Goal: Information Seeking & Learning: Learn about a topic

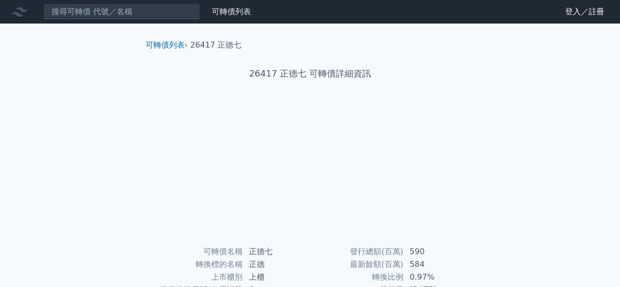
scroll to position [49, 0]
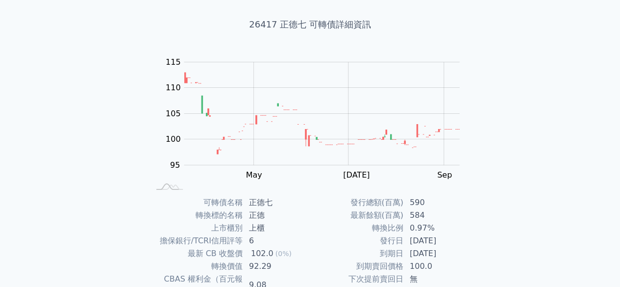
drag, startPoint x: 414, startPoint y: 242, endPoint x: 455, endPoint y: 242, distance: 40.7
click at [455, 242] on td "[DATE]" at bounding box center [437, 240] width 67 height 13
click at [453, 248] on td "[DATE]" at bounding box center [437, 253] width 67 height 13
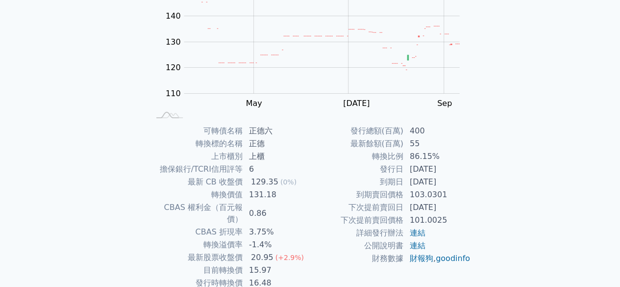
scroll to position [147, 0]
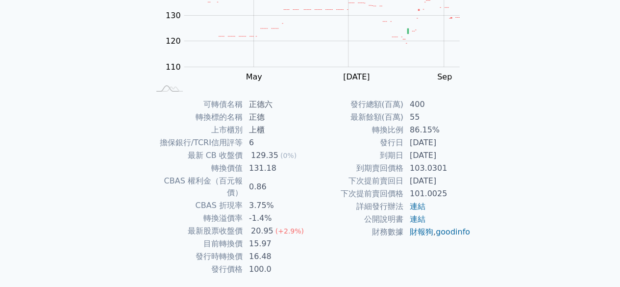
drag, startPoint x: 421, startPoint y: 144, endPoint x: 469, endPoint y: 143, distance: 47.6
click at [469, 143] on td "2023-08-23" at bounding box center [437, 142] width 67 height 13
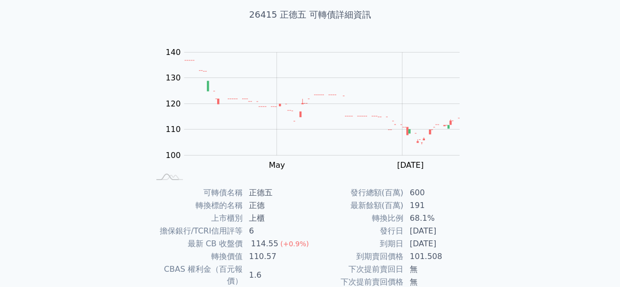
scroll to position [147, 0]
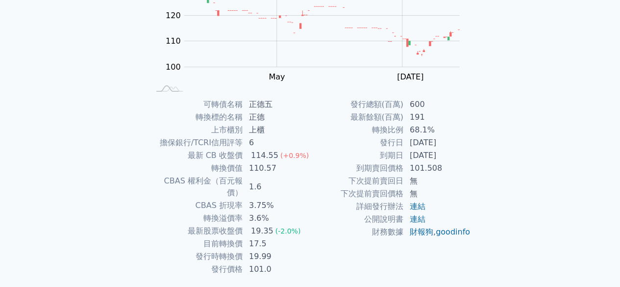
drag, startPoint x: 417, startPoint y: 153, endPoint x: 462, endPoint y: 153, distance: 44.6
click at [462, 153] on td "2025-07-28" at bounding box center [437, 155] width 67 height 13
click at [460, 168] on td "101.508" at bounding box center [437, 168] width 67 height 13
drag, startPoint x: 414, startPoint y: 154, endPoint x: 469, endPoint y: 156, distance: 54.5
click at [469, 156] on td "2025-07-28" at bounding box center [437, 155] width 67 height 13
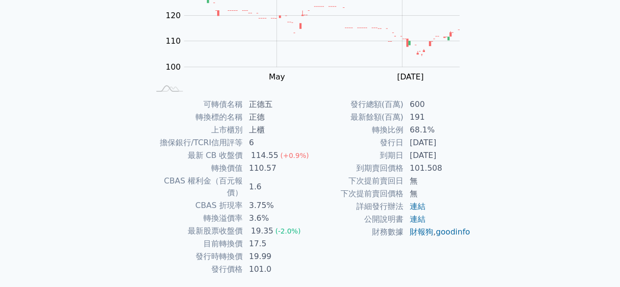
click at [461, 168] on td "101.508" at bounding box center [437, 168] width 67 height 13
drag, startPoint x: 410, startPoint y: 128, endPoint x: 451, endPoint y: 132, distance: 41.4
click at [451, 132] on td "68.1%" at bounding box center [437, 130] width 67 height 13
click at [458, 154] on td "2025-07-28" at bounding box center [437, 155] width 67 height 13
drag, startPoint x: 378, startPoint y: 119, endPoint x: 453, endPoint y: 140, distance: 77.8
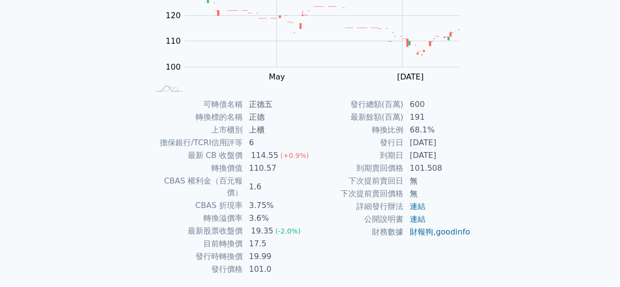
click at [453, 140] on tbody "發行總額(百萬) 600 最新餘額(百萬) 191 轉換比例 68.1% 發行日 2022-07-28 到期日 2025-07-28 到期賣回價格 101.5…" at bounding box center [390, 168] width 161 height 140
click at [447, 158] on td "2025-07-28" at bounding box center [437, 155] width 67 height 13
drag, startPoint x: 428, startPoint y: 142, endPoint x: 464, endPoint y: 155, distance: 38.2
click at [464, 155] on tbody "發行總額(百萬) 600 最新餘額(百萬) 191 轉換比例 68.1% 發行日 2022-07-28 到期日 2025-07-28 到期賣回價格 101.5…" at bounding box center [390, 168] width 161 height 140
click at [460, 163] on td "101.508" at bounding box center [437, 168] width 67 height 13
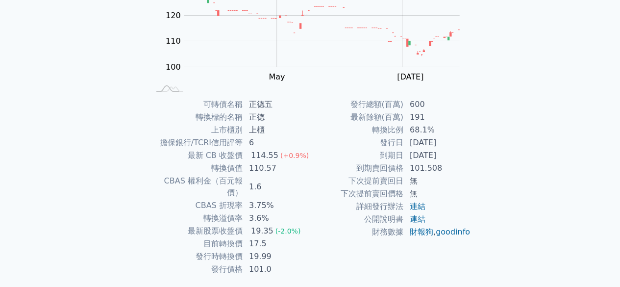
drag, startPoint x: 417, startPoint y: 140, endPoint x: 458, endPoint y: 142, distance: 40.7
click at [458, 142] on td "2022-07-28" at bounding box center [437, 142] width 67 height 13
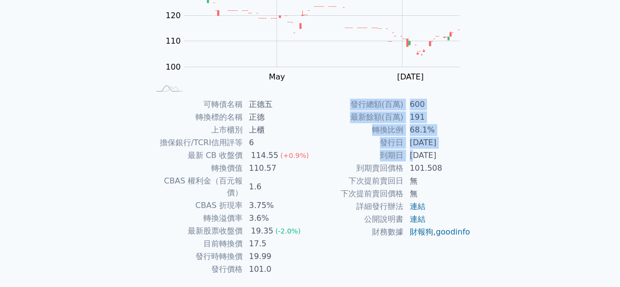
drag, startPoint x: 415, startPoint y: 154, endPoint x: 472, endPoint y: 156, distance: 57.5
click at [472, 156] on div "可轉債名稱 正德五 轉換標的名稱 正德 上市櫃別 上櫃 擔保銀行/TCRI信用評等 6 最新 CB 收盤價 114.55 (+0.9%) 轉換價值 110.5…" at bounding box center [310, 187] width 345 height 178
click at [470, 167] on td "101.508" at bounding box center [437, 168] width 67 height 13
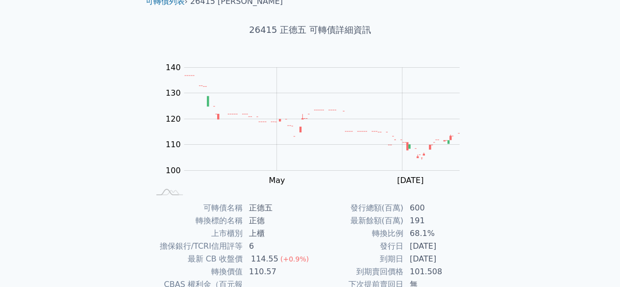
scroll to position [0, 0]
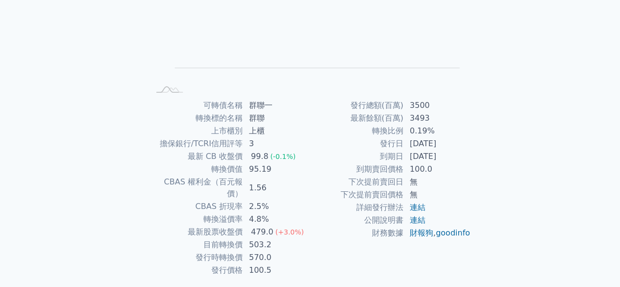
scroll to position [147, 0]
drag, startPoint x: 422, startPoint y: 154, endPoint x: 466, endPoint y: 154, distance: 44.6
click at [466, 154] on td "2024-12-17" at bounding box center [437, 155] width 67 height 13
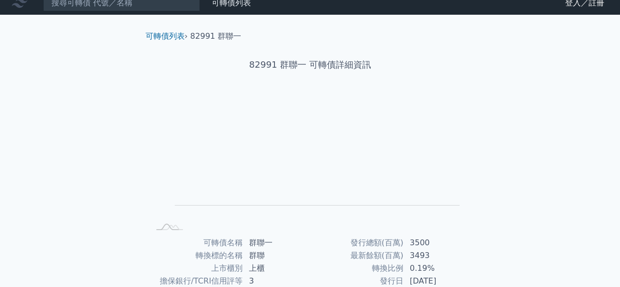
scroll to position [0, 0]
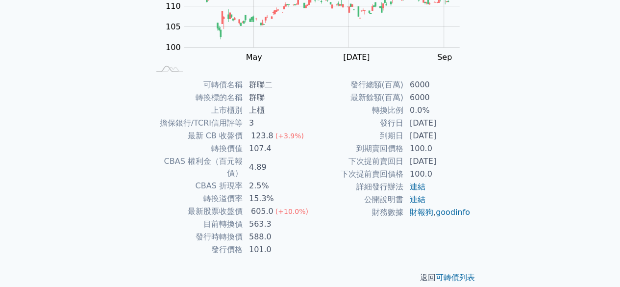
scroll to position [167, 0]
drag, startPoint x: 415, startPoint y: 121, endPoint x: 466, endPoint y: 138, distance: 53.7
click at [466, 138] on tbody "發行總額(百萬) 6000 最新餘額(百萬) 6000 轉換比例 0.0% 發行日 2024-01-23 到期日 2029-01-23 到期賣回價格 100.…" at bounding box center [390, 148] width 161 height 140
click at [488, 131] on div "可轉債列表 › 82992 群聯二 82992 群聯二 可轉債詳細資訊 Zoom Out 100 90 95 100 105 110 115 120 125 …" at bounding box center [310, 78] width 377 height 442
drag, startPoint x: 427, startPoint y: 108, endPoint x: 450, endPoint y: 109, distance: 22.6
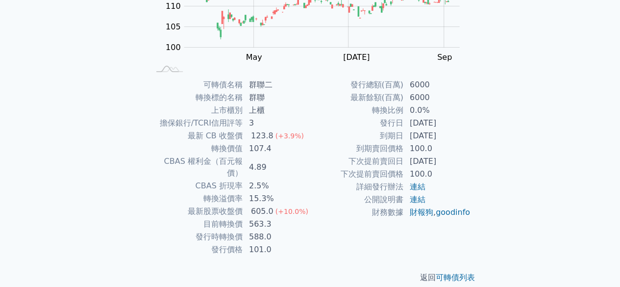
click at [450, 109] on td "0.0%" at bounding box center [437, 110] width 67 height 13
click at [463, 105] on td "0.0%" at bounding box center [437, 110] width 67 height 13
drag, startPoint x: 249, startPoint y: 224, endPoint x: 289, endPoint y: 235, distance: 41.6
click at [289, 235] on tbody "可轉債名稱 群聯二 轉換標的名稱 群聯 上市櫃別 上櫃 擔保銀行/TCRI信用評等 3 最新 CB 收盤價 123.8 (+3.9%) 轉換價值 107.4 …" at bounding box center [230, 167] width 161 height 178
click at [309, 230] on td "588.0" at bounding box center [276, 236] width 67 height 13
